Goal: Task Accomplishment & Management: Use online tool/utility

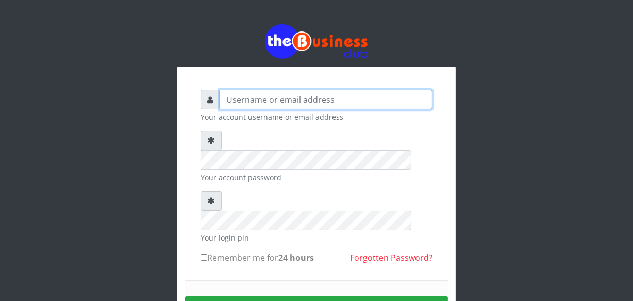
click at [231, 103] on input "text" at bounding box center [326, 100] width 213 height 20
type input "jossy"
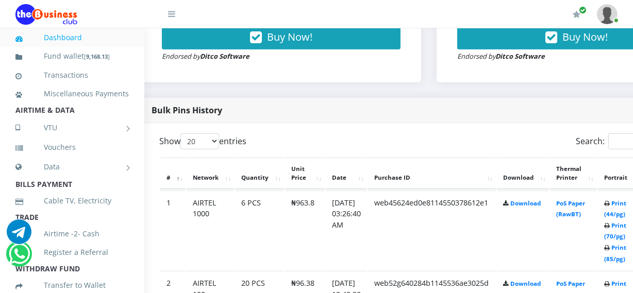
scroll to position [461, 37]
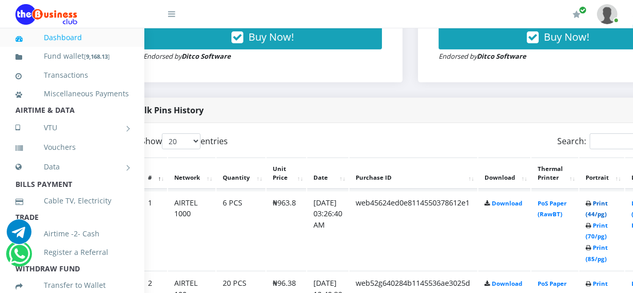
click at [605, 215] on link "Print (44/pg)" at bounding box center [597, 208] width 22 height 19
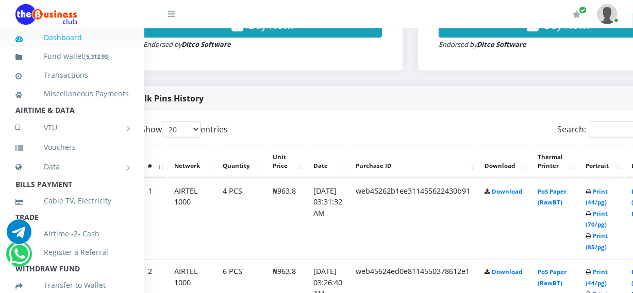
scroll to position [461, 37]
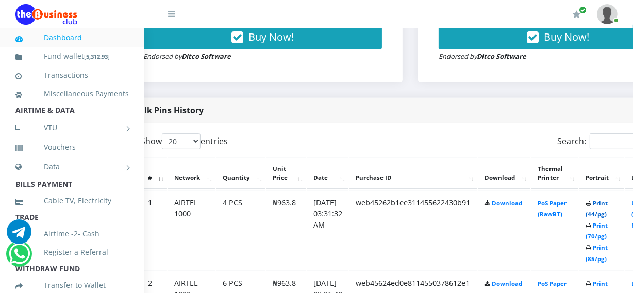
click at [608, 211] on link "Print (44/pg)" at bounding box center [597, 208] width 22 height 19
